Goal: Task Accomplishment & Management: Manage account settings

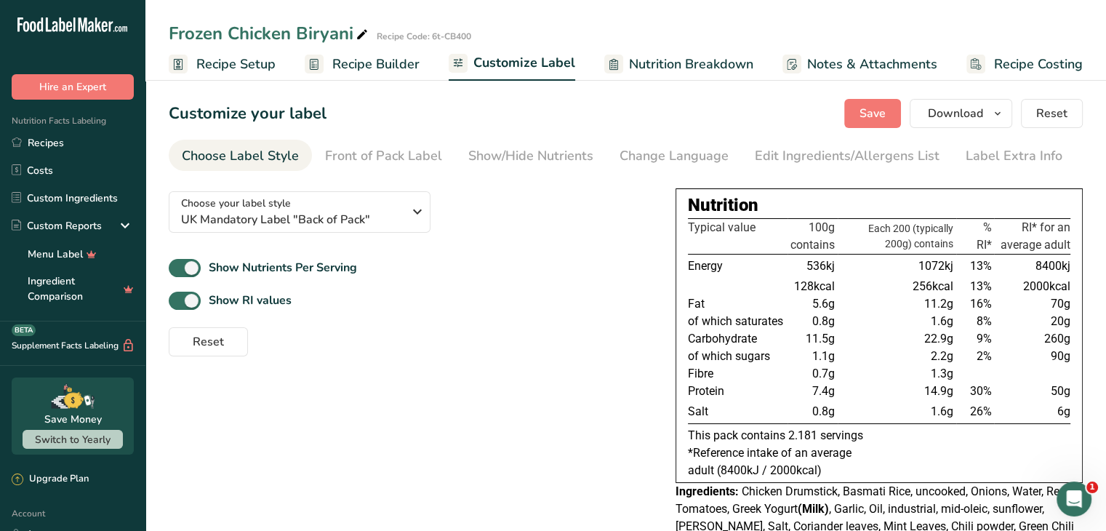
click at [368, 62] on span "Recipe Builder" at bounding box center [375, 65] width 87 height 20
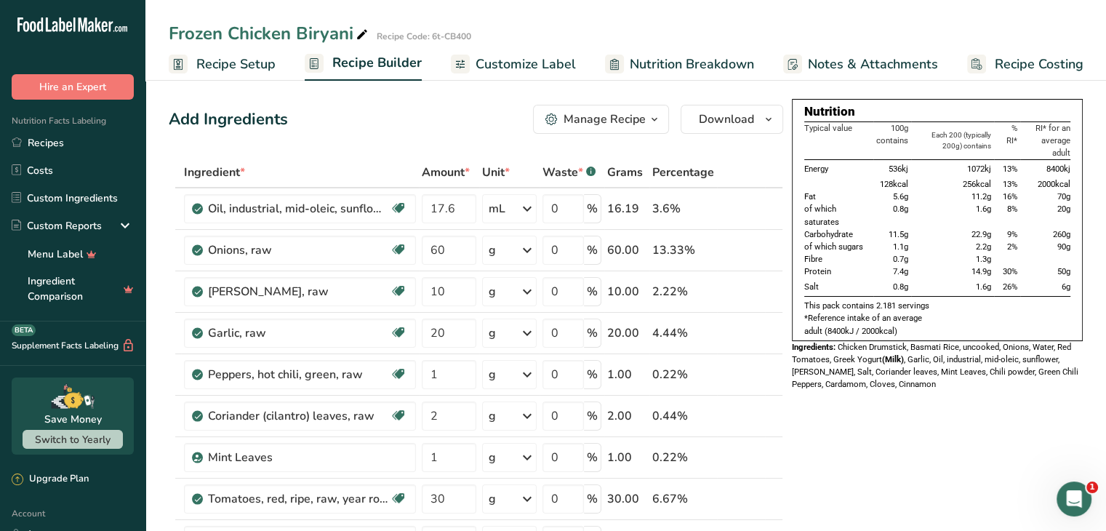
scroll to position [464, 0]
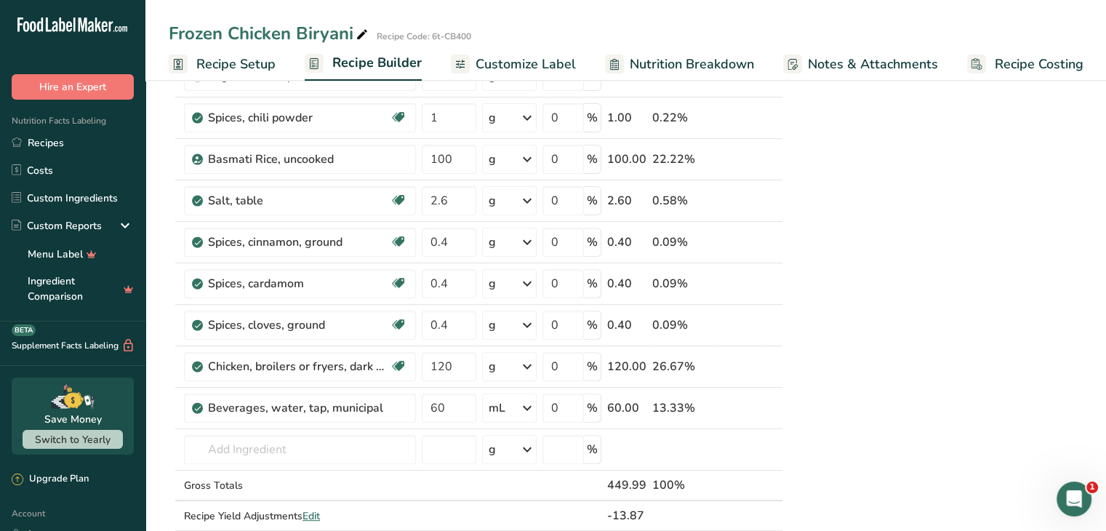
click at [514, 76] on link "Customize Label" at bounding box center [513, 64] width 125 height 33
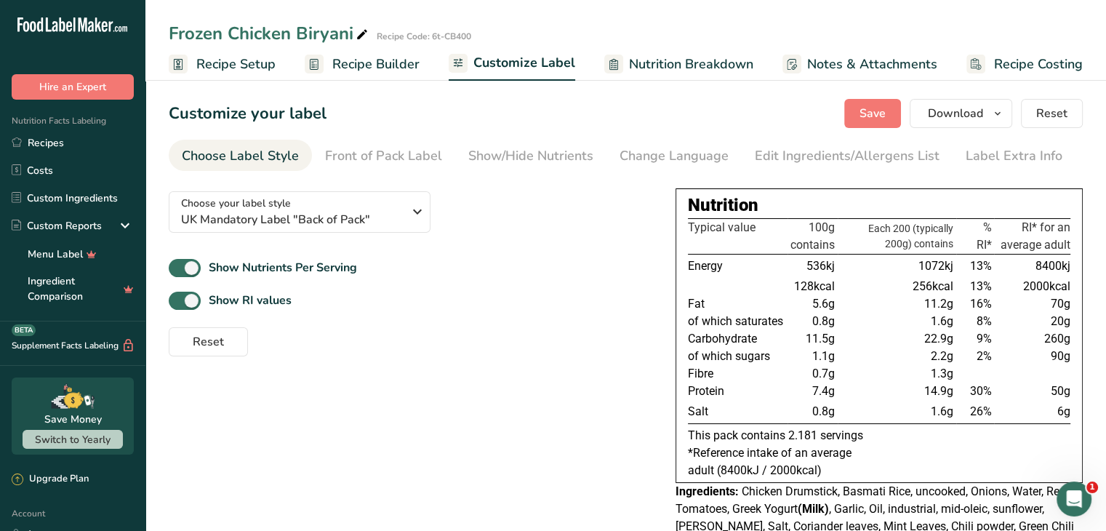
click at [405, 64] on span "Recipe Builder" at bounding box center [375, 65] width 87 height 20
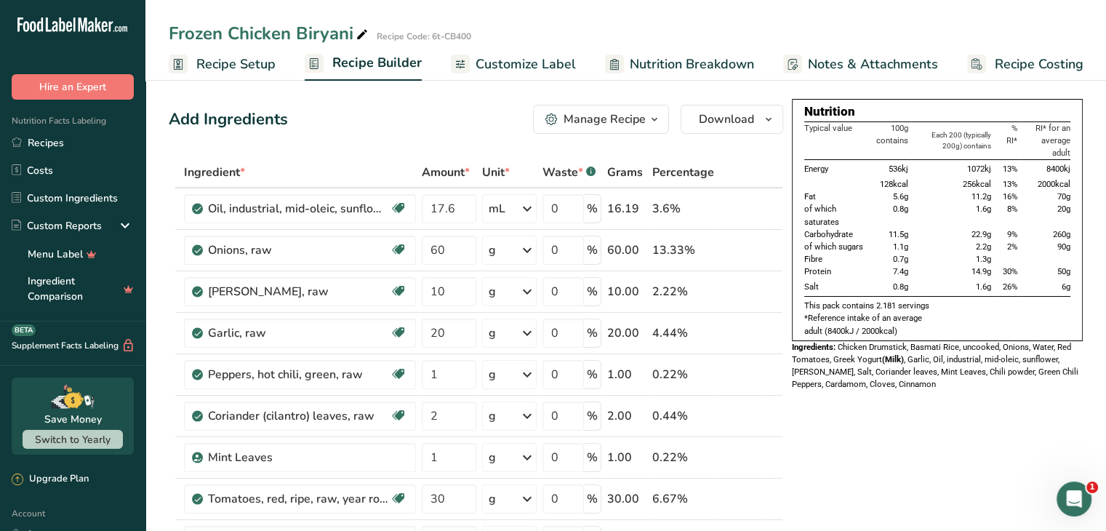
click at [646, 117] on span "button" at bounding box center [654, 119] width 17 height 17
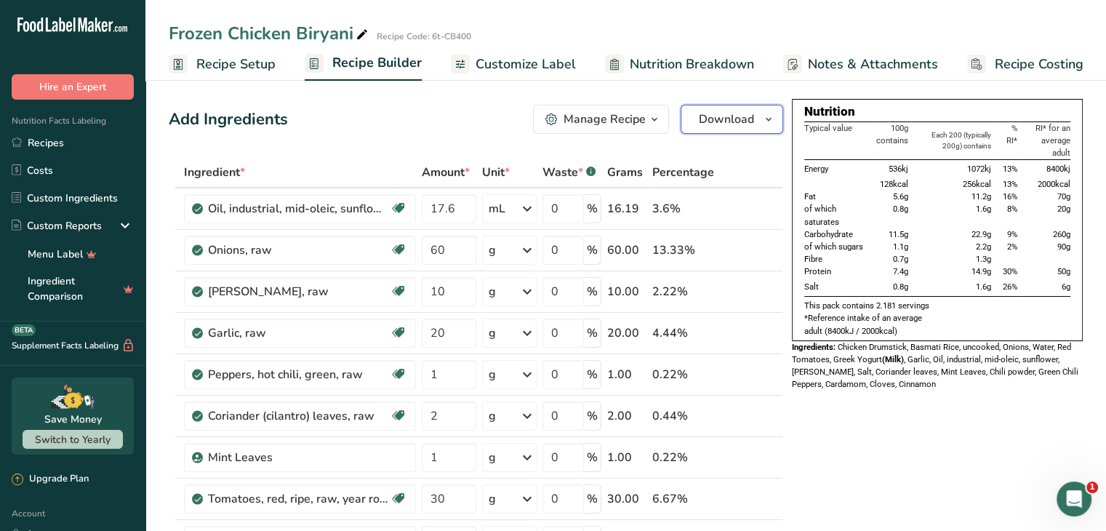
click at [760, 116] on span "button" at bounding box center [768, 119] width 17 height 17
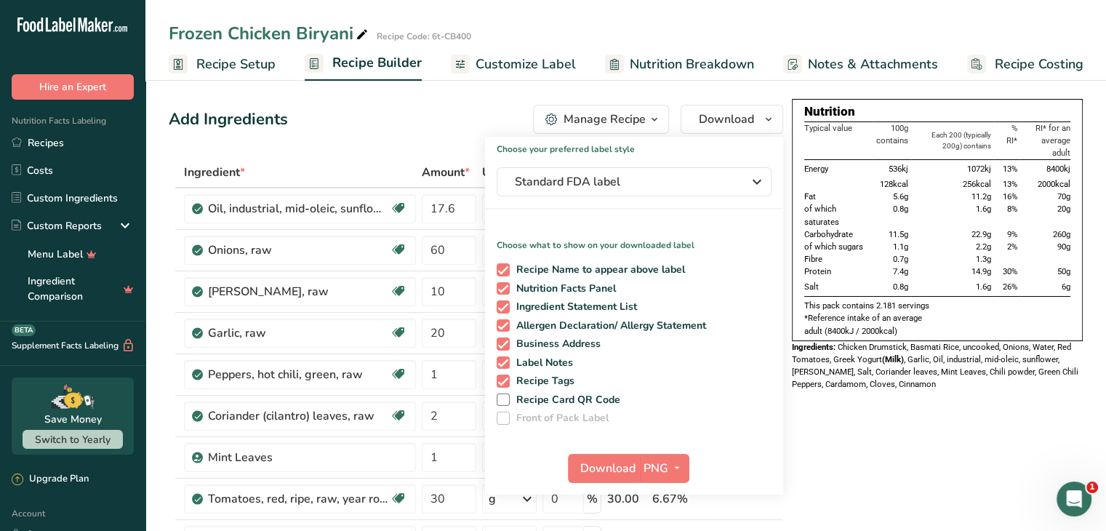
click at [492, 107] on div "Add Ingredients Manage Recipe Delete Recipe Duplicate Recipe Scale Recipe Save …" at bounding box center [476, 119] width 614 height 29
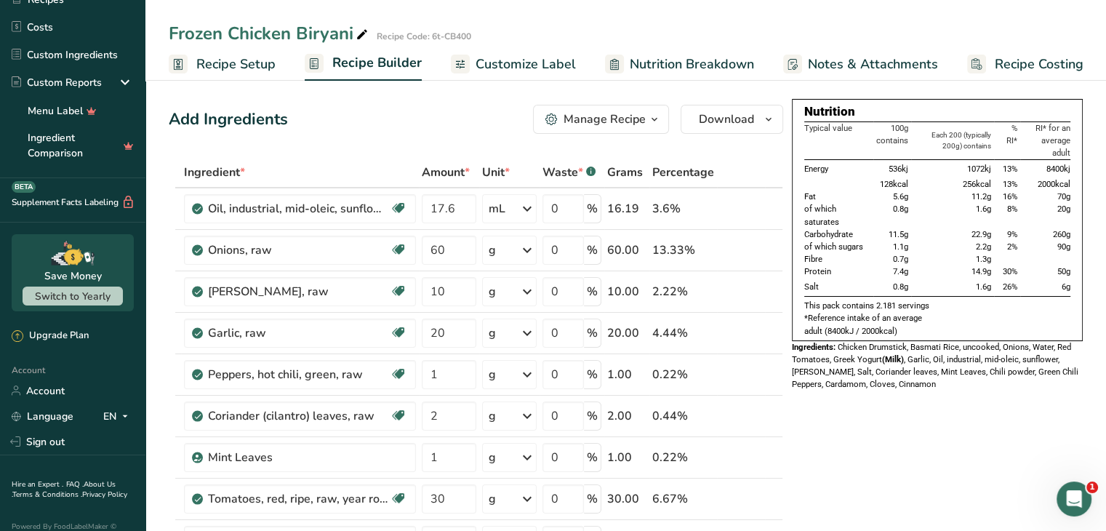
scroll to position [172, 0]
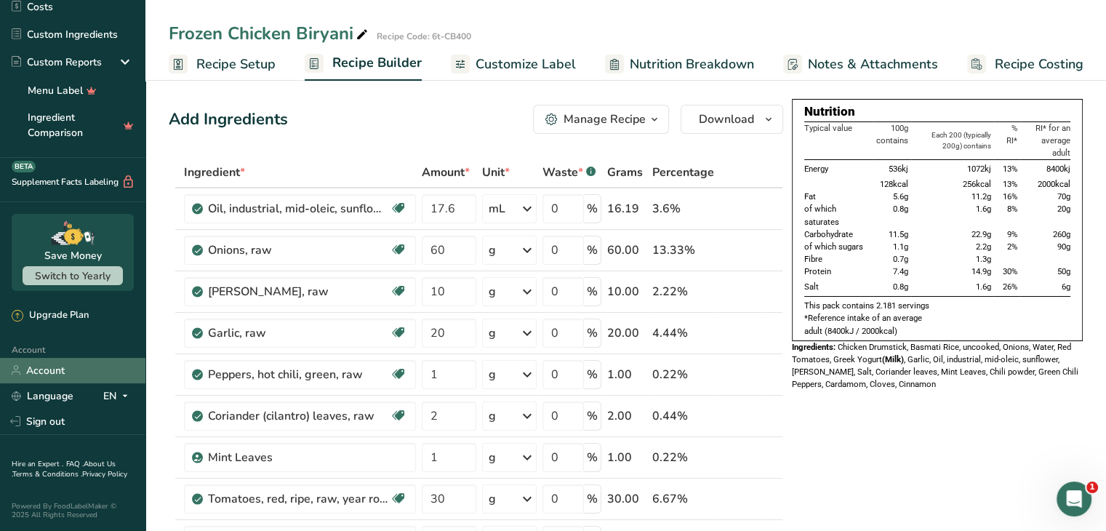
click at [58, 361] on link "Account" at bounding box center [72, 370] width 145 height 25
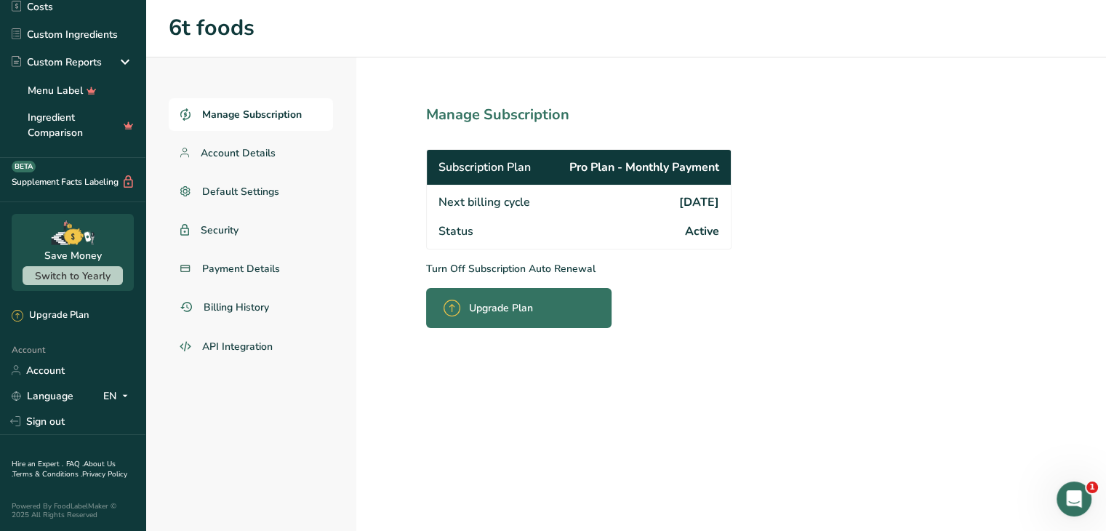
click at [887, 333] on div "Manage Subscription Account Details Default Settings Security Payment Details B…" at bounding box center [625, 293] width 961 height 473
click at [791, 239] on section "Manage Subscription Subscription Plan Pro Plan - Monthly Payment Next billing c…" at bounding box center [610, 293] width 509 height 473
click at [289, 273] on link "Payment Details" at bounding box center [251, 268] width 164 height 33
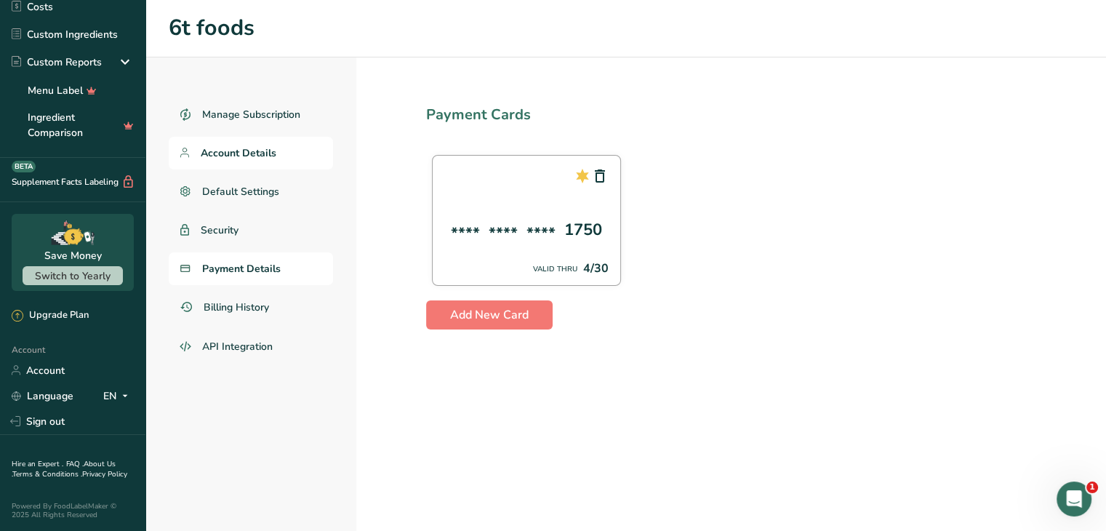
click at [271, 163] on link "Account Details" at bounding box center [251, 153] width 164 height 33
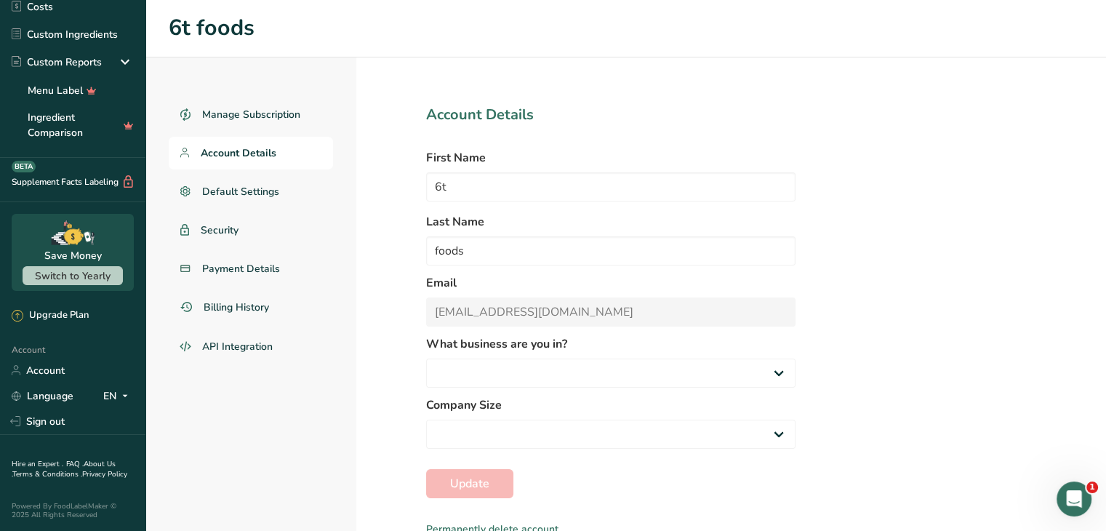
select select "1"
